Goal: Task Accomplishment & Management: Use online tool/utility

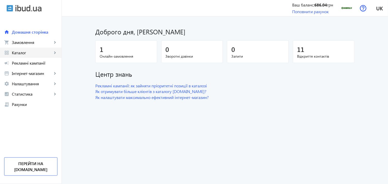
click at [45, 56] on link "grid_view Каталог keyboard_arrow_right" at bounding box center [31, 52] width 62 height 10
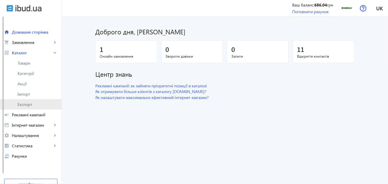
click at [36, 102] on span "Експорт" at bounding box center [38, 104] width 40 height 5
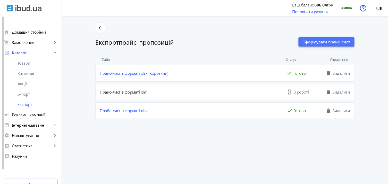
click at [324, 45] on span "button" at bounding box center [327, 42] width 56 height 12
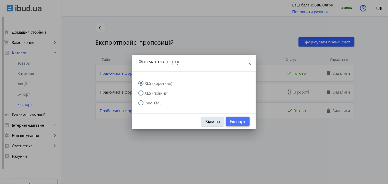
click at [239, 120] on span "Експорт" at bounding box center [237, 121] width 15 height 6
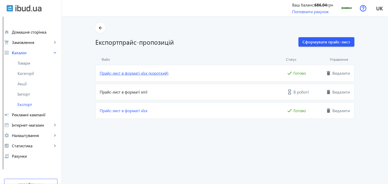
click at [161, 72] on link "Прайс-лист в форматі xlsx (короткий)" at bounding box center [193, 73] width 186 height 6
click at [27, 95] on span "Імпорт" at bounding box center [38, 93] width 40 height 5
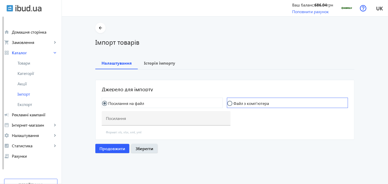
click at [261, 102] on label "Файл з комп'ютера" at bounding box center [251, 103] width 37 height 4
click at [238, 102] on input "Файл з комп'ютера" at bounding box center [232, 106] width 10 height 10
radio input "true"
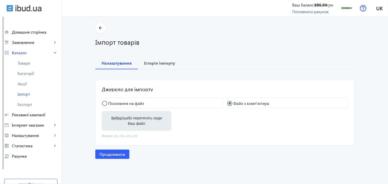
click at [126, 122] on label "Виберіть або перетягніть сюди Ваш файл" at bounding box center [136, 120] width 61 height 14
click at [126, 122] on input "Виберіть або перетягніть сюди Ваш файл" at bounding box center [136, 121] width 61 height 6
type input "C:\fakepath\dobroliv-6-2025-09-02-15-55.xlsx"
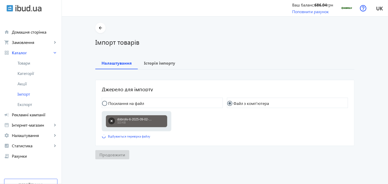
scroll to position [1, 0]
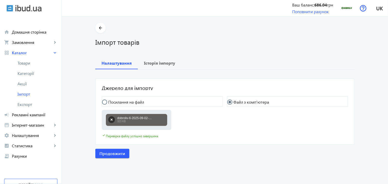
click at [93, 154] on div "arrow_back Імпорт товарів [PERSON_NAME] Історія імпорту Джерело для імпорту Пос…" at bounding box center [225, 91] width 272 height 136
click at [102, 155] on span "Продовжити" at bounding box center [113, 153] width 26 height 6
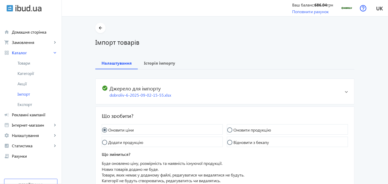
scroll to position [47, 0]
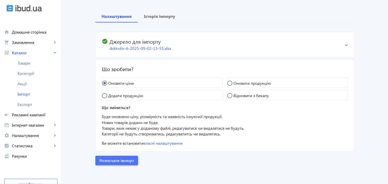
click at [120, 159] on span "Розпочати імпорт" at bounding box center [117, 160] width 35 height 6
click at [117, 159] on div "Розпочати імпорт" at bounding box center [224, 160] width 259 height 9
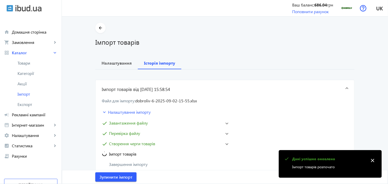
scroll to position [57, 0]
